Goal: Complete application form: Complete application form

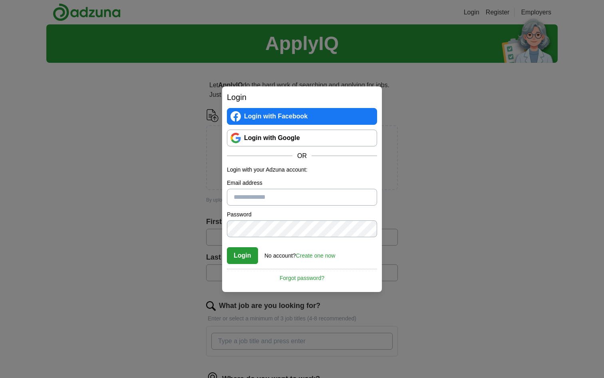
click at [267, 196] on input "Email address" at bounding box center [302, 197] width 150 height 17
type input "**********"
click at [320, 257] on link "Create one now" at bounding box center [316, 255] width 40 height 6
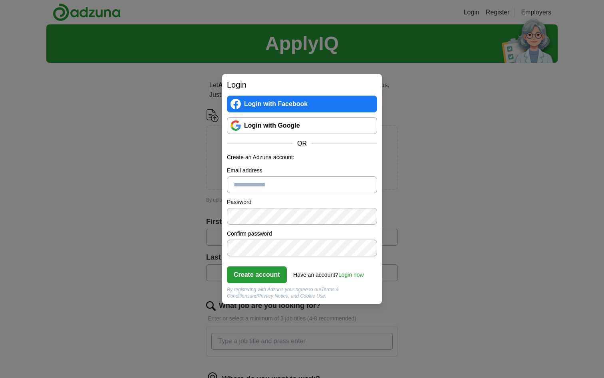
click at [259, 181] on input "Email address" at bounding box center [302, 184] width 150 height 17
type input "**********"
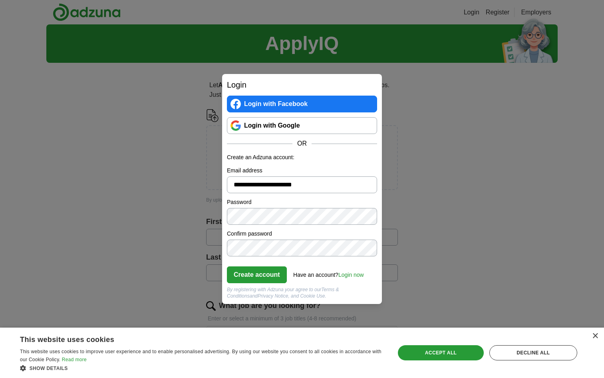
click at [243, 279] on button "Create account" at bounding box center [257, 274] width 60 height 17
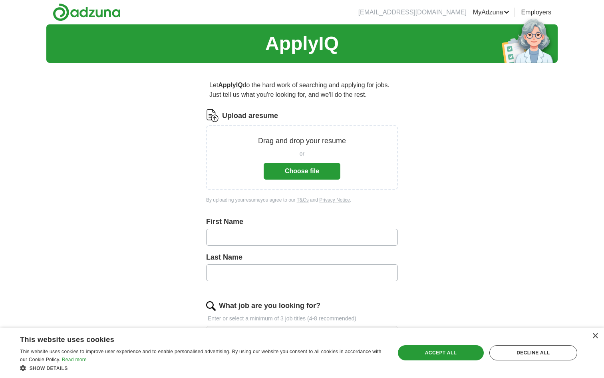
click at [265, 235] on input "text" at bounding box center [302, 237] width 192 height 17
type input "******"
type input "**"
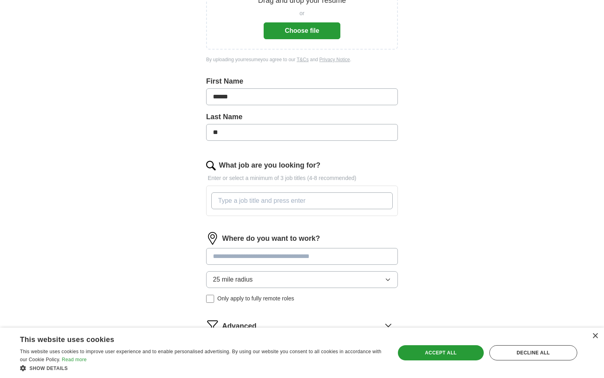
scroll to position [142, 0]
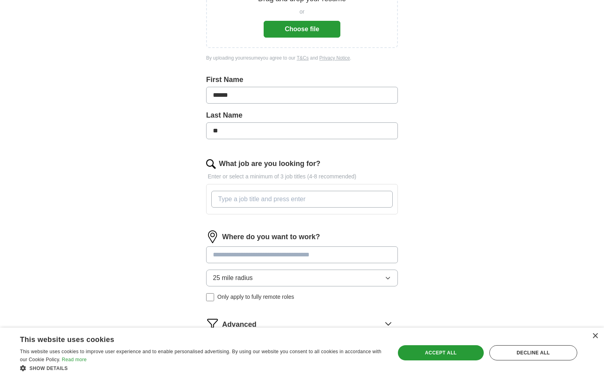
click at [247, 195] on input "What job are you looking for?" at bounding box center [301, 199] width 181 height 17
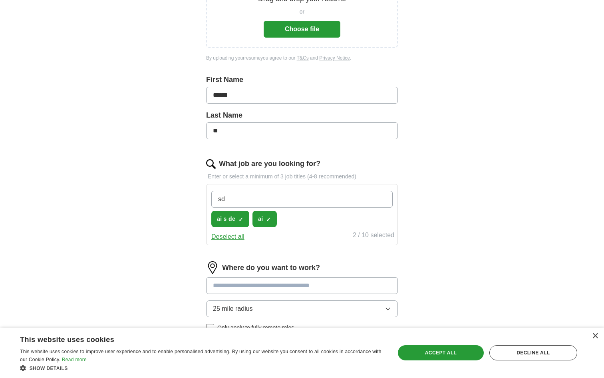
type input "s"
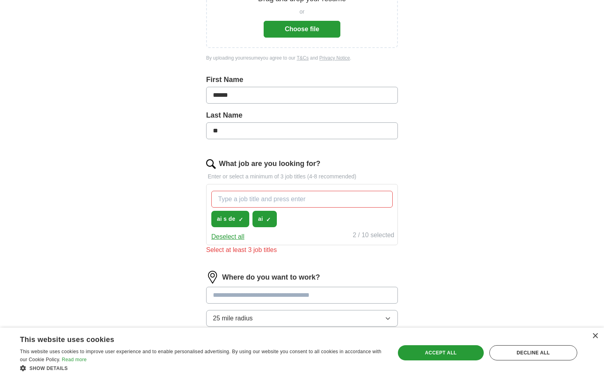
click at [231, 239] on button "Deselect all" at bounding box center [227, 237] width 33 height 10
click at [241, 219] on span "+" at bounding box center [241, 219] width 5 height 6
click at [0, 0] on span "×" at bounding box center [0, 0] width 0 height 0
click at [287, 231] on div "Select all 0 / 10 selected" at bounding box center [302, 235] width 185 height 11
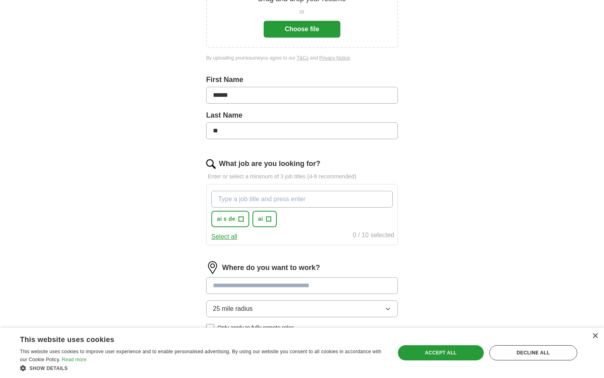
click at [249, 202] on input "What job are you looking for?" at bounding box center [301, 199] width 181 height 17
click at [231, 219] on span "ai s de" at bounding box center [226, 219] width 18 height 8
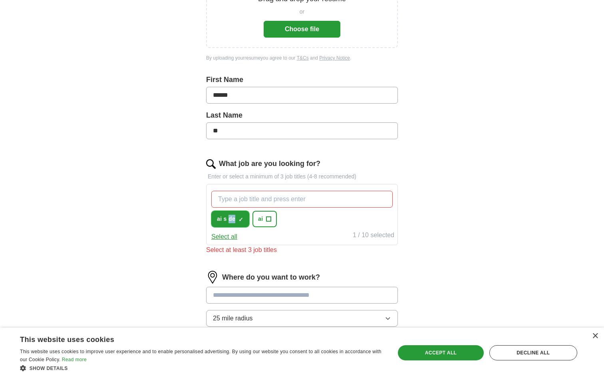
click at [225, 219] on span "ai s de" at bounding box center [226, 219] width 18 height 8
copy span "de"
click at [227, 219] on span "ai s de" at bounding box center [226, 219] width 18 height 8
click at [0, 0] on span "×" at bounding box center [0, 0] width 0 height 0
click at [229, 221] on span "ai s de" at bounding box center [226, 219] width 18 height 8
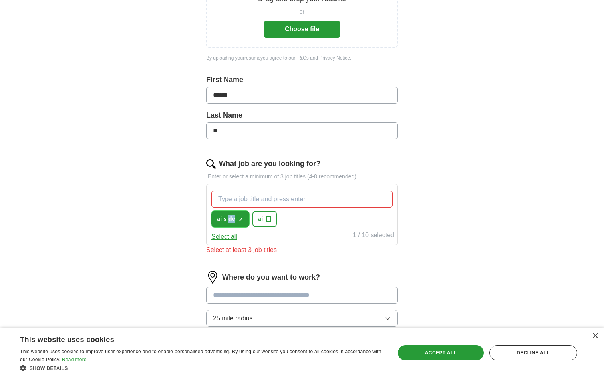
click at [0, 0] on span "×" at bounding box center [0, 0] width 0 height 0
click at [227, 220] on span "ai s de" at bounding box center [226, 219] width 18 height 8
click at [264, 219] on button "ai +" at bounding box center [265, 219] width 24 height 16
click at [234, 237] on button "Deselect all" at bounding box center [227, 237] width 33 height 10
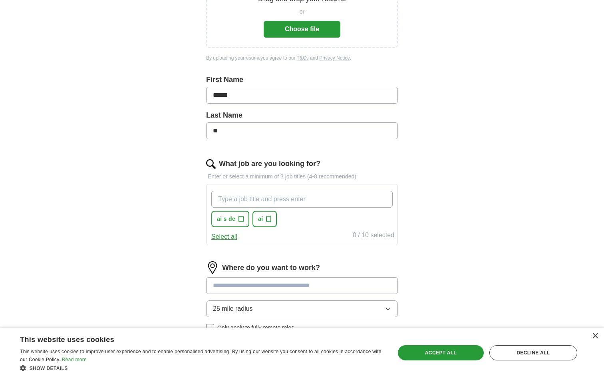
click at [227, 197] on input "What job are you looking for?" at bounding box center [301, 199] width 181 height 17
click at [246, 201] on input "ai" at bounding box center [301, 199] width 181 height 17
type input "a"
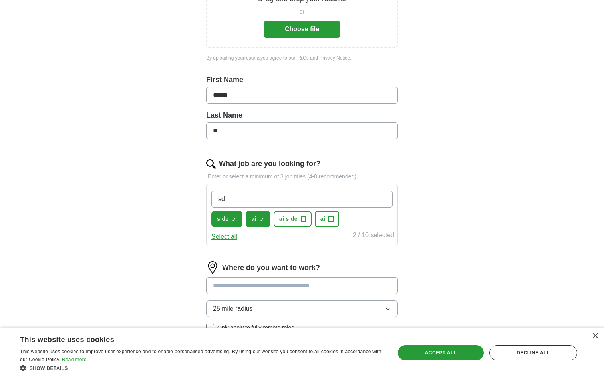
type input "s"
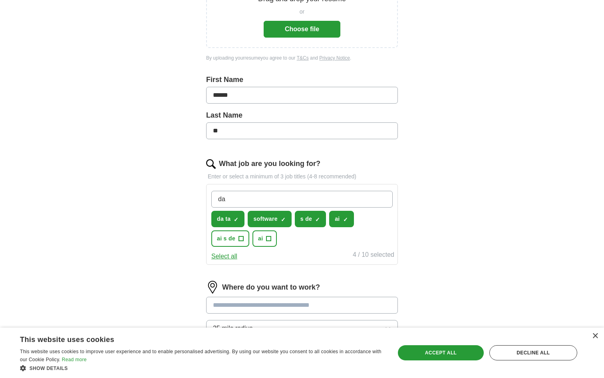
type input "d"
click at [233, 219] on button "da ta ✓ ×" at bounding box center [227, 219] width 33 height 16
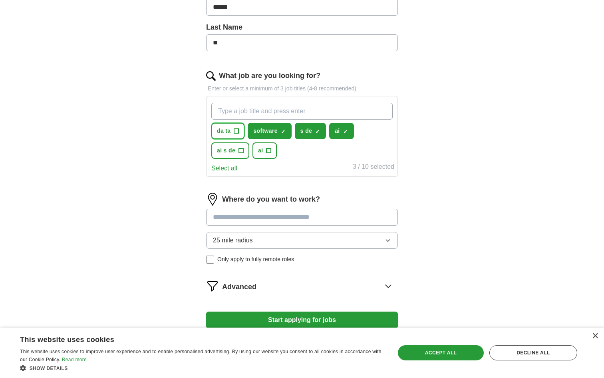
scroll to position [218, 0]
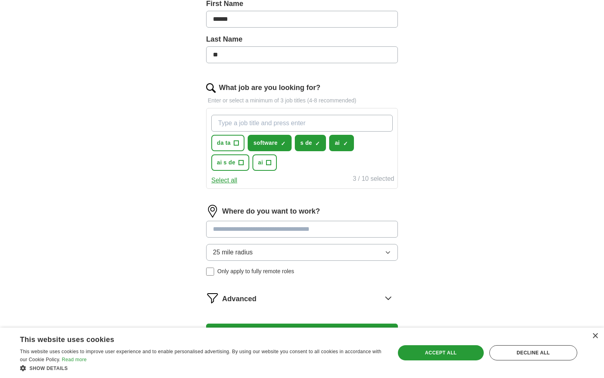
click at [227, 124] on input "What job are you looking for?" at bounding box center [301, 123] width 181 height 17
type input "d"
type input "data"
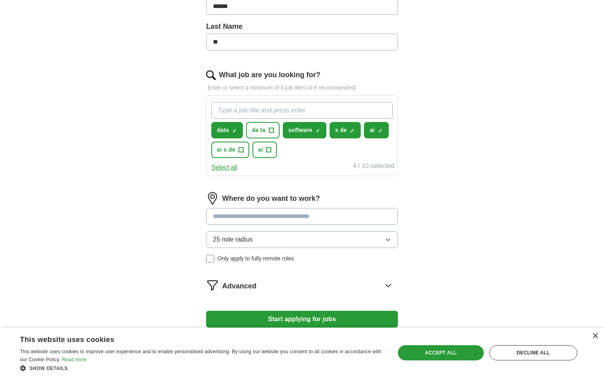
click at [239, 223] on input at bounding box center [302, 216] width 192 height 17
type input "******"
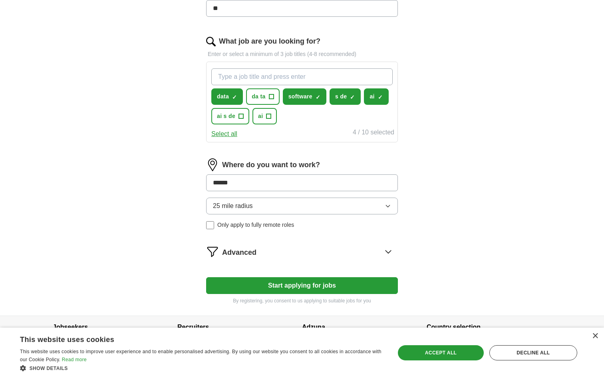
scroll to position [266, 0]
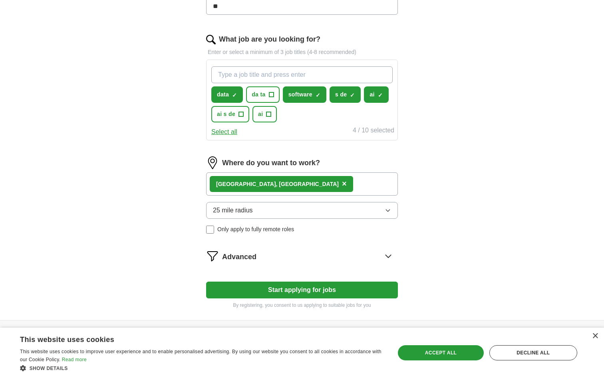
click at [342, 183] on span "×" at bounding box center [344, 183] width 5 height 9
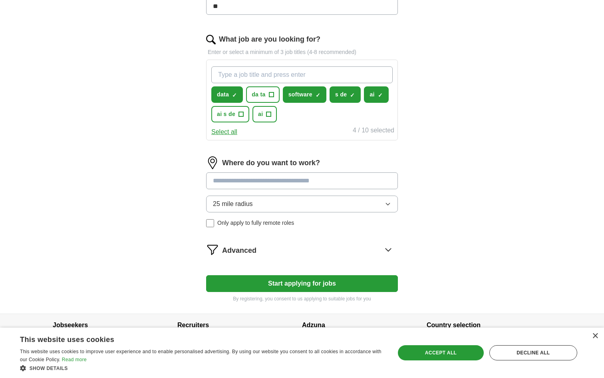
click at [225, 178] on input at bounding box center [302, 180] width 192 height 17
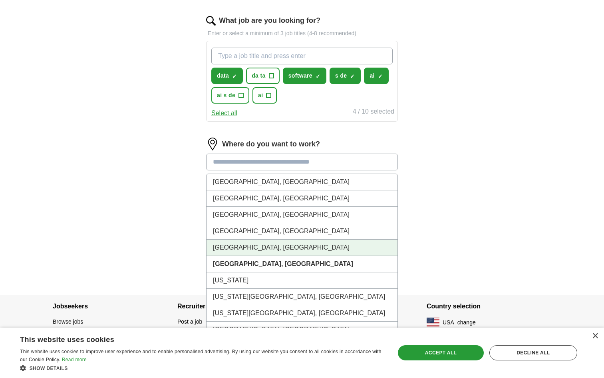
scroll to position [286, 0]
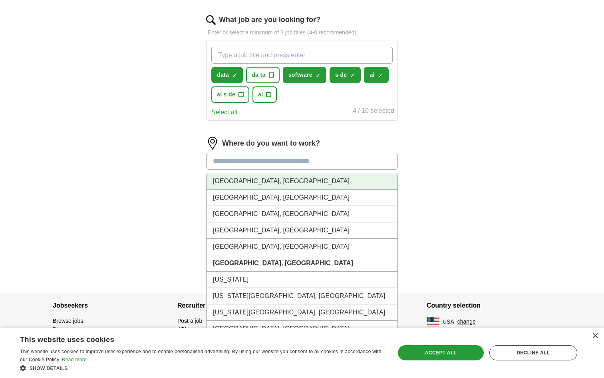
click at [223, 182] on li "London, CA" at bounding box center [302, 181] width 191 height 16
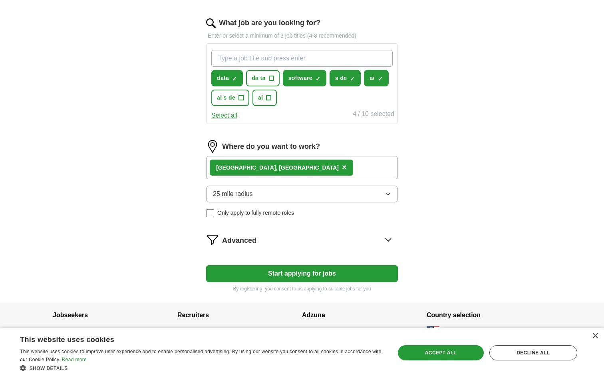
click at [256, 169] on div "London, CA ×" at bounding box center [281, 167] width 143 height 16
click at [342, 169] on span "×" at bounding box center [344, 167] width 5 height 9
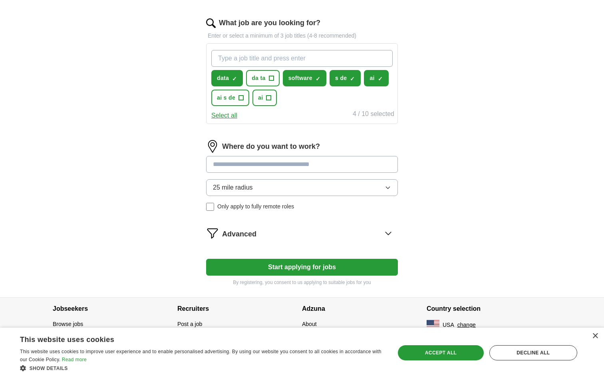
click at [237, 265] on button "Start applying for jobs" at bounding box center [302, 267] width 192 height 17
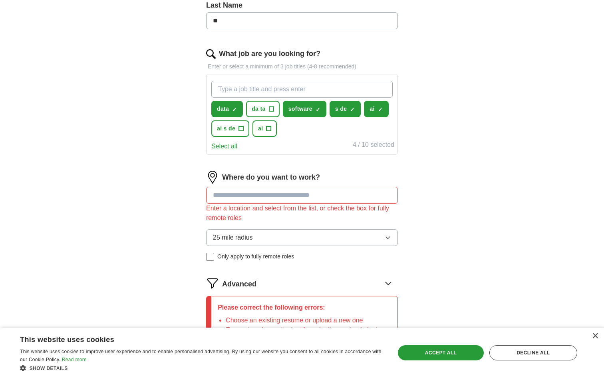
scroll to position [259, 0]
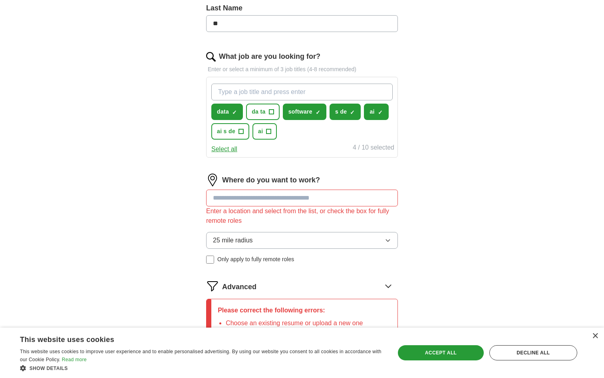
click at [254, 197] on input at bounding box center [302, 197] width 192 height 17
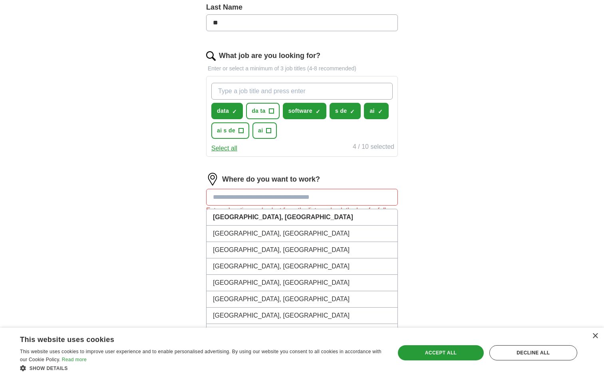
scroll to position [248, 0]
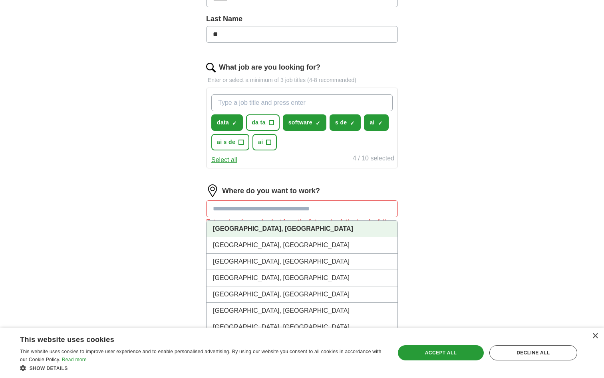
click at [233, 229] on strong "London, CA" at bounding box center [283, 228] width 140 height 7
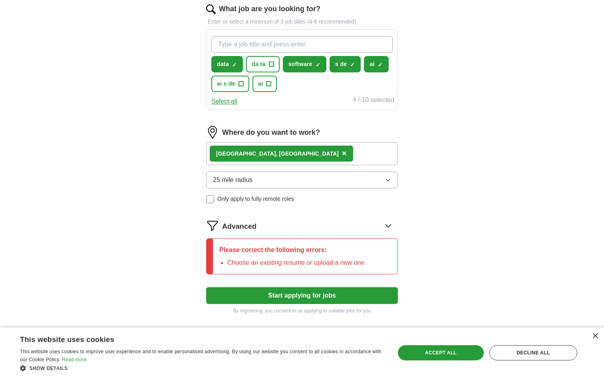
scroll to position [334, 0]
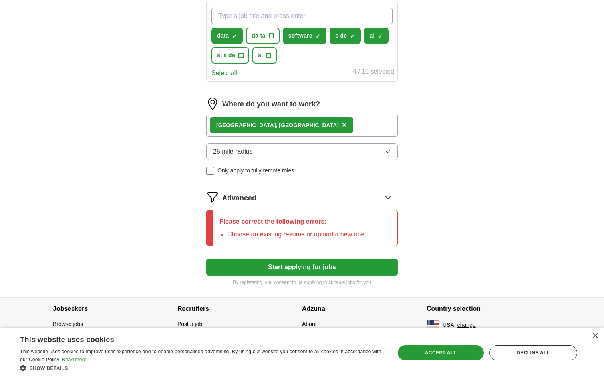
click at [264, 266] on button "Start applying for jobs" at bounding box center [302, 267] width 192 height 17
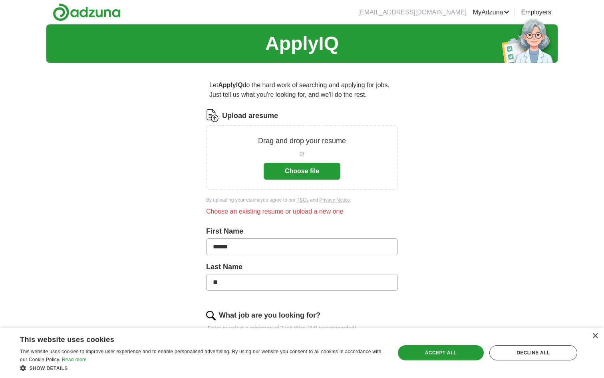
click at [292, 176] on button "Choose file" at bounding box center [302, 171] width 77 height 17
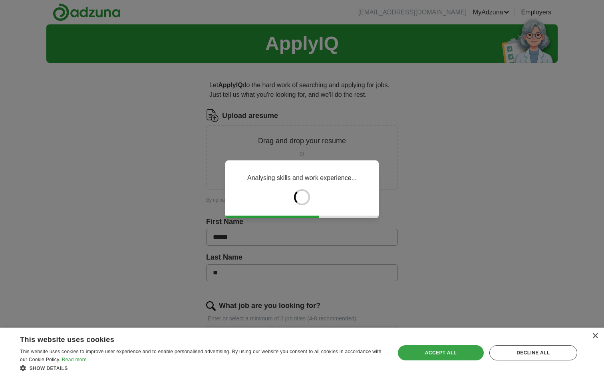
click at [448, 349] on div "Accept all" at bounding box center [441, 352] width 86 height 15
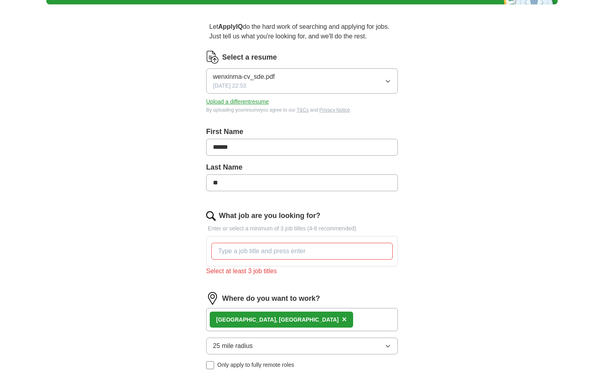
scroll to position [60, 0]
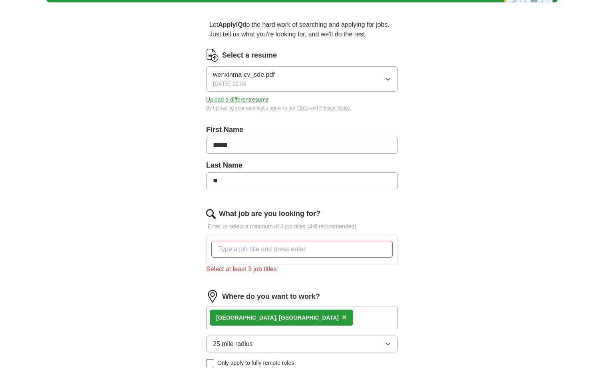
click at [245, 247] on input "What job are you looking for?" at bounding box center [301, 249] width 181 height 17
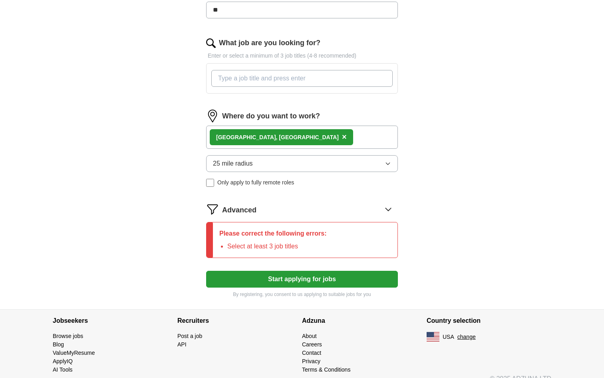
scroll to position [232, 0]
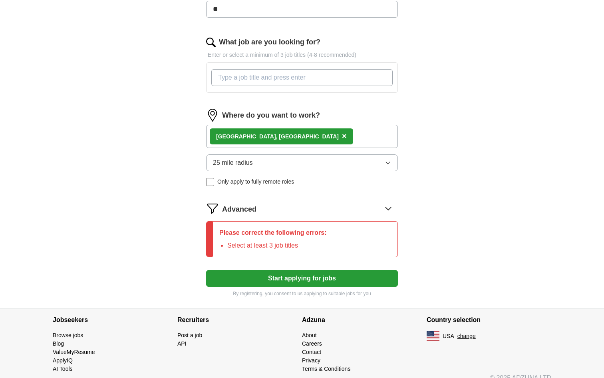
click at [234, 81] on input "What job are you looking for?" at bounding box center [301, 77] width 181 height 17
type input "ai engineer"
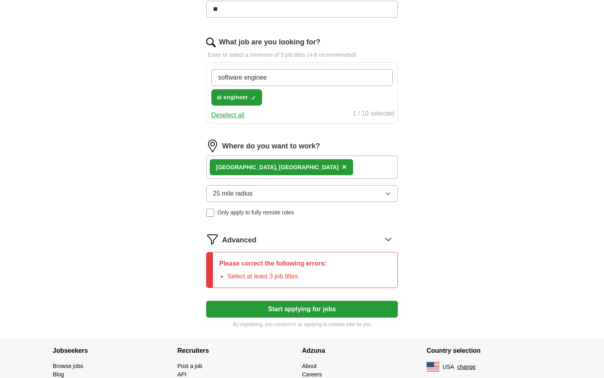
type input "software engineer"
type input "data analysis"
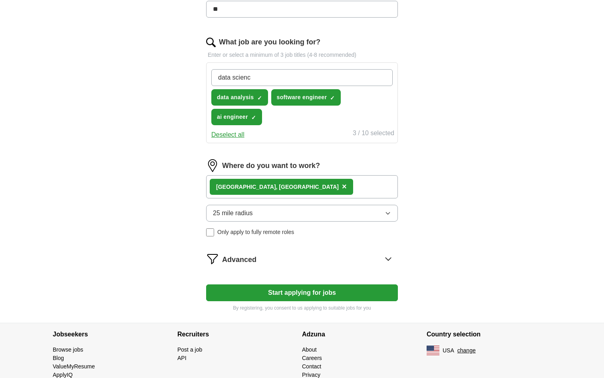
type input "data science"
type input "technology"
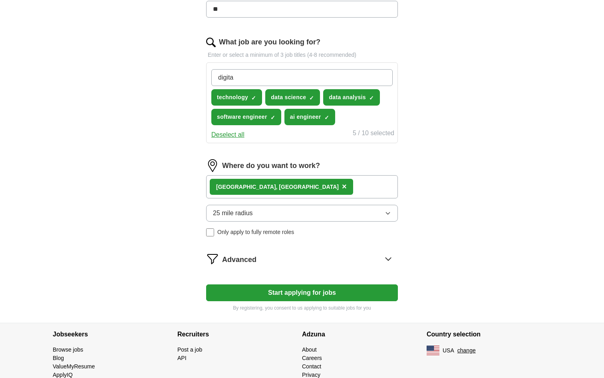
type input "digital"
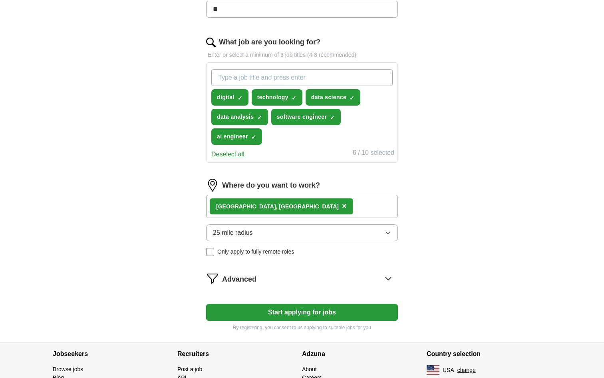
scroll to position [277, 0]
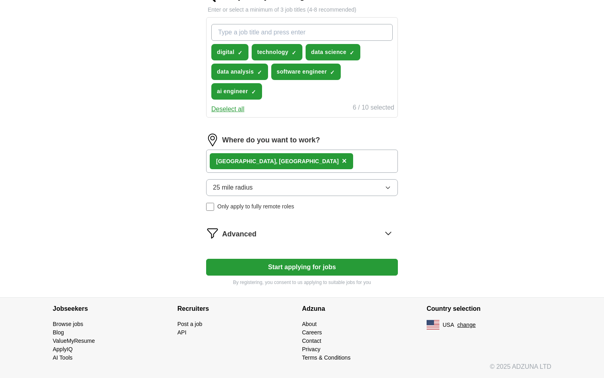
click at [303, 267] on button "Start applying for jobs" at bounding box center [302, 267] width 192 height 17
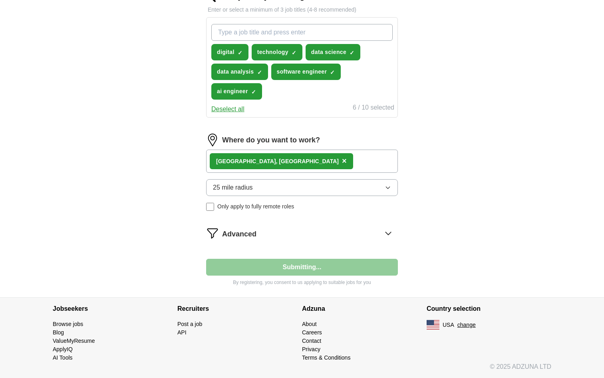
select select "**"
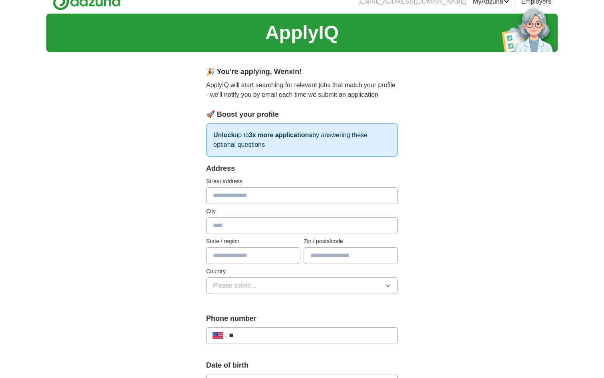
scroll to position [0, 0]
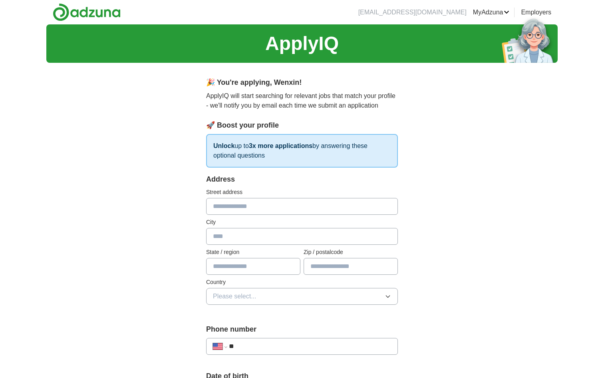
click at [223, 204] on input "text" at bounding box center [302, 206] width 192 height 17
type input "**********"
type input "******"
type input "**********"
type input "*******"
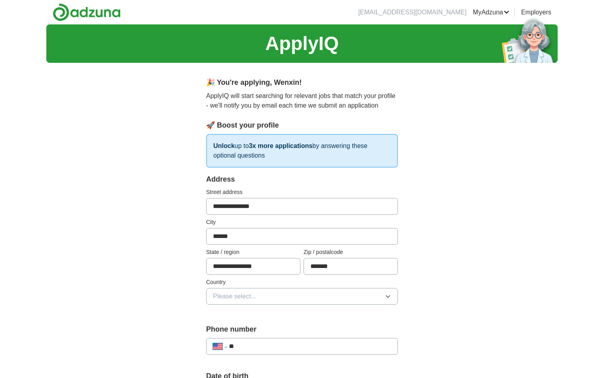
select select "**"
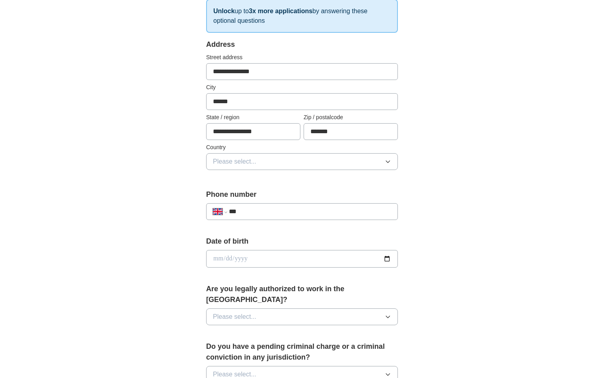
scroll to position [147, 0]
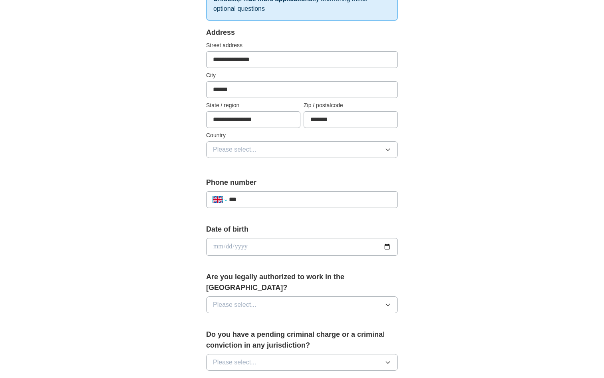
click at [225, 200] on select "**********" at bounding box center [220, 200] width 14 height 10
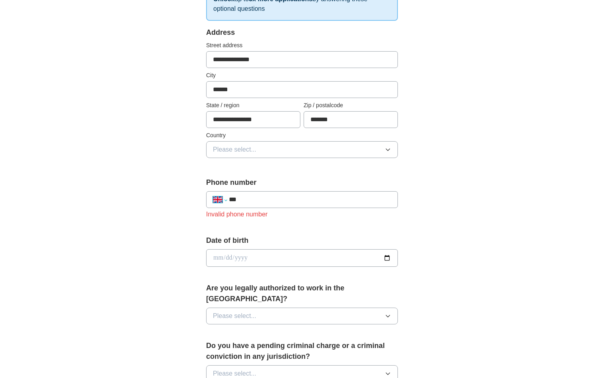
click at [213, 195] on select "**********" at bounding box center [220, 200] width 14 height 10
click at [256, 199] on input "***" at bounding box center [310, 200] width 162 height 10
type input "**********"
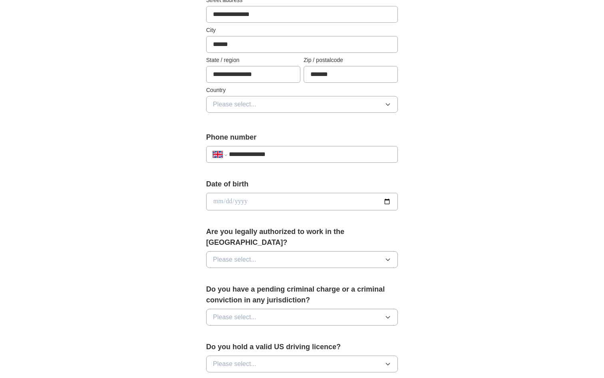
scroll to position [202, 0]
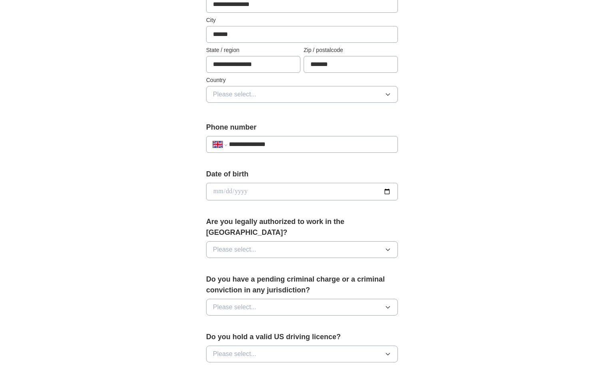
click at [215, 193] on input "date" at bounding box center [302, 192] width 192 height 18
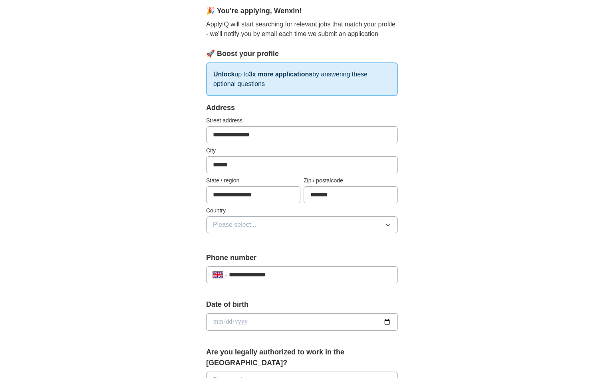
scroll to position [0, 0]
